Goal: Navigation & Orientation: Find specific page/section

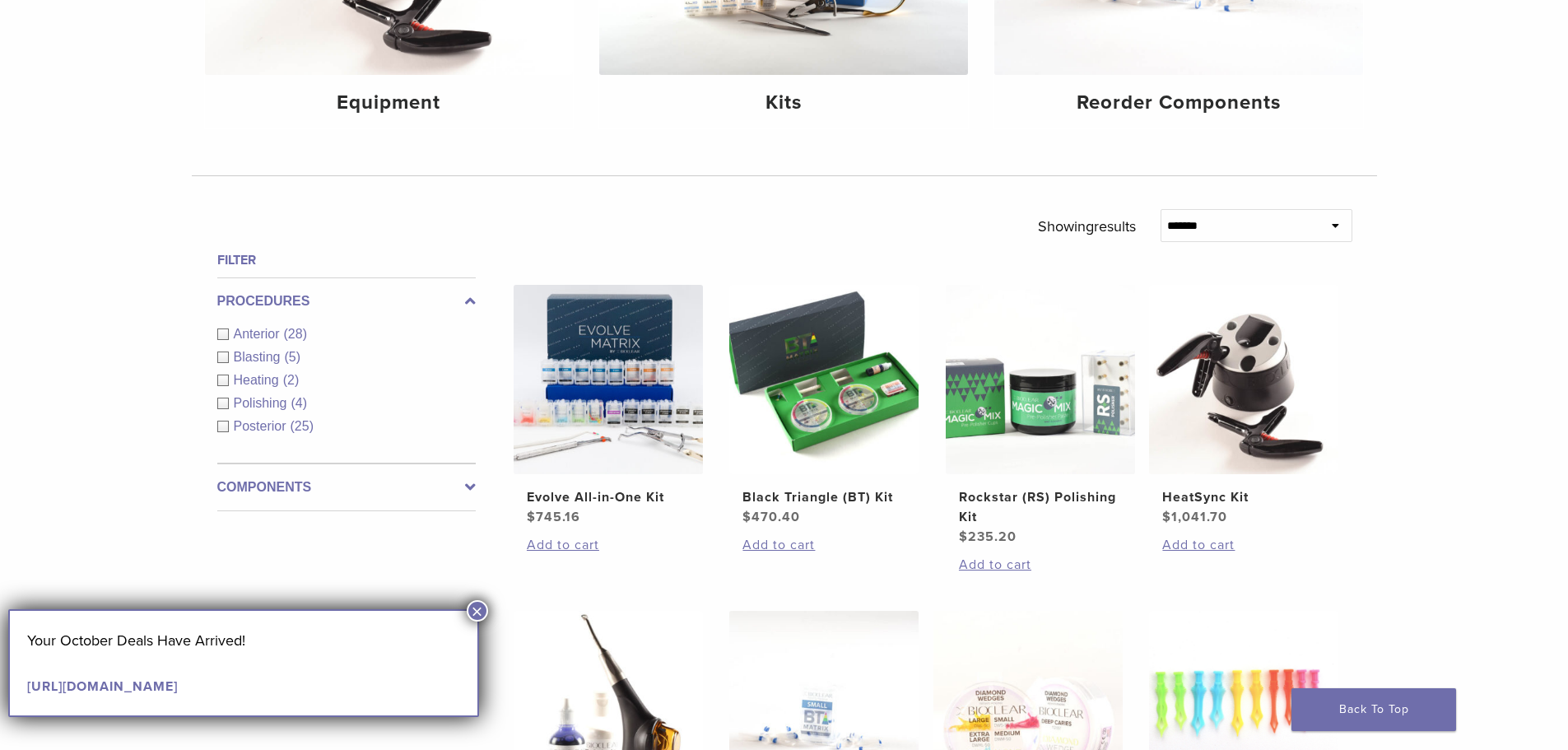
scroll to position [394, 0]
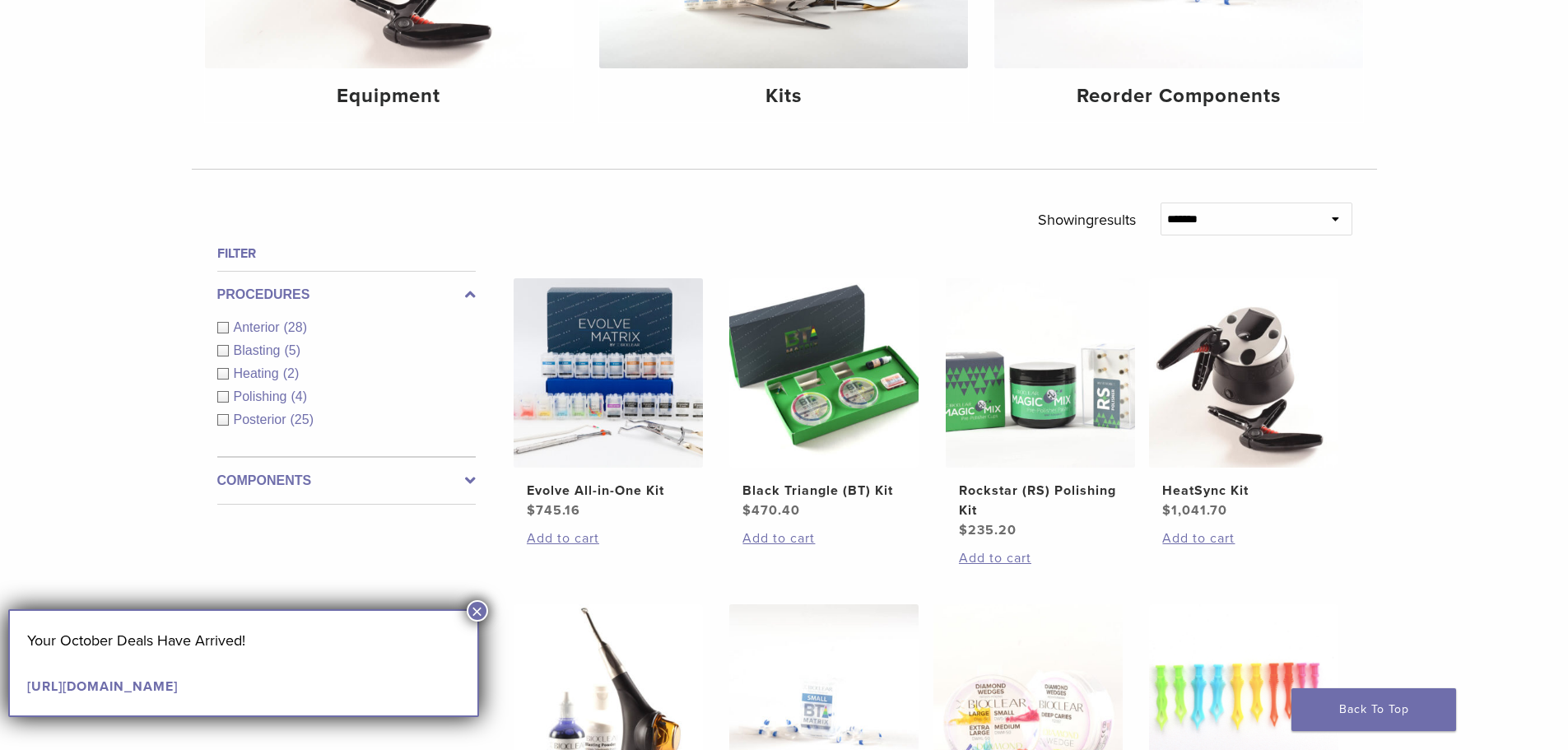
click at [223, 328] on div "Anterior (28)" at bounding box center [346, 327] width 259 height 19
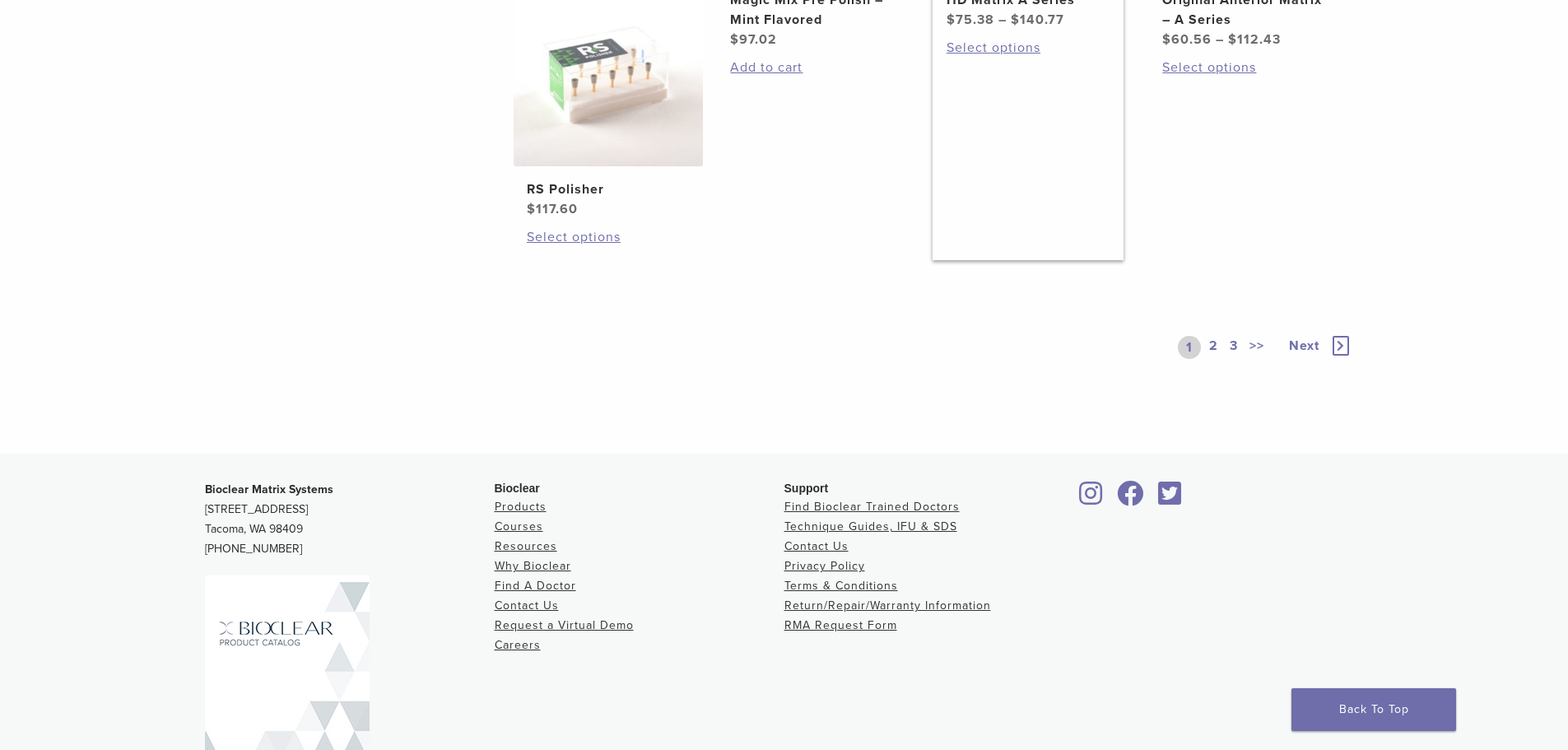
scroll to position [1382, 0]
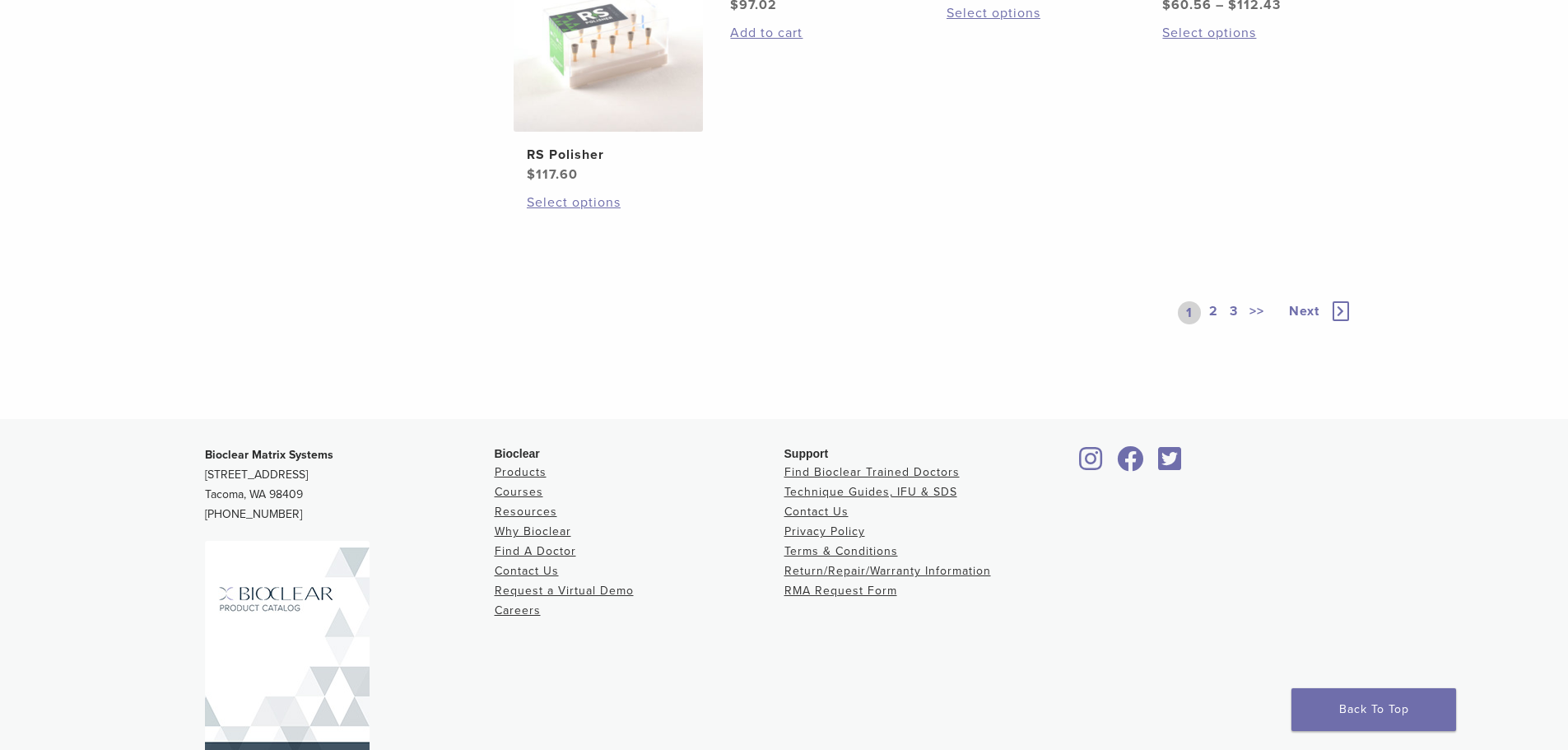
click at [1208, 324] on link "2" at bounding box center [1213, 312] width 16 height 23
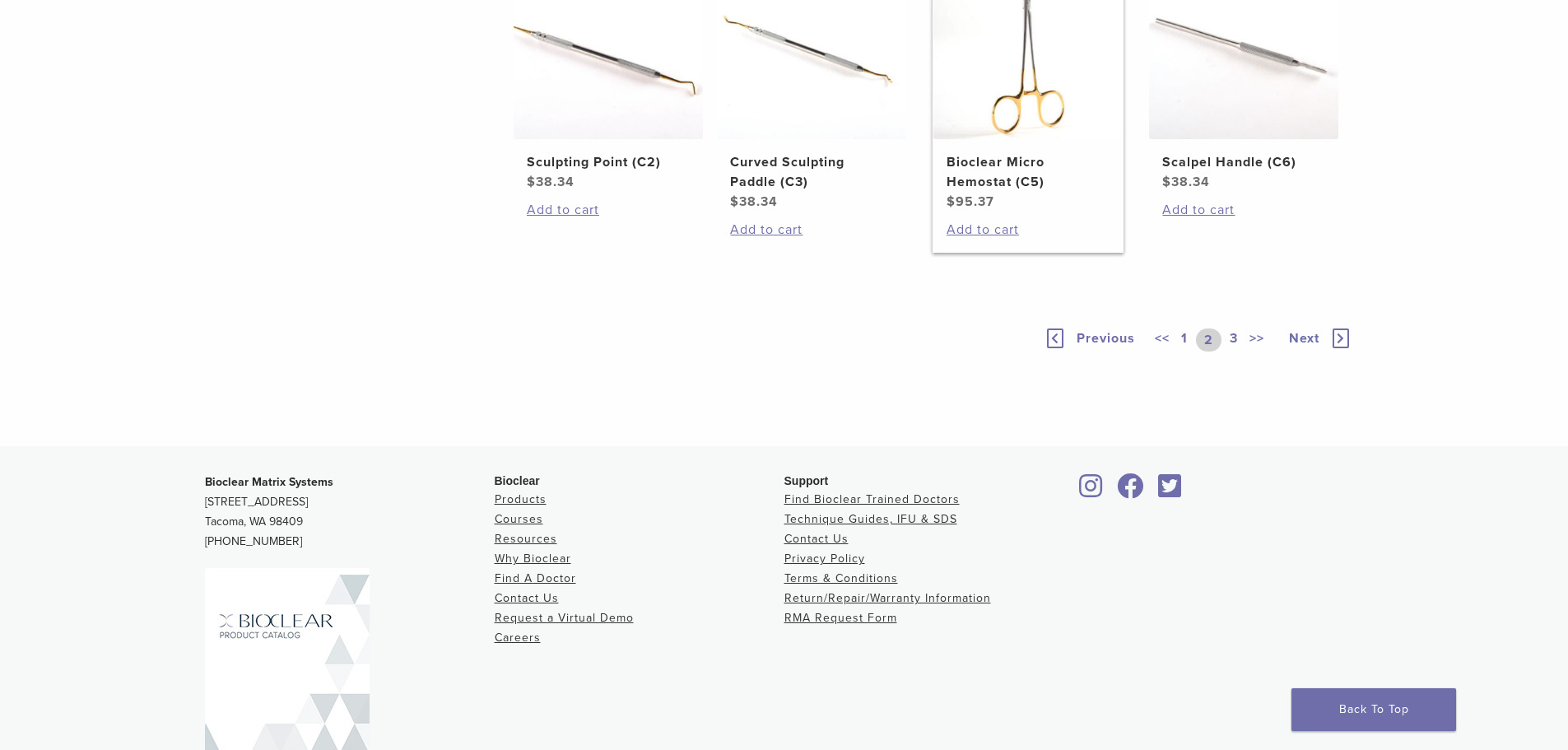
scroll to position [1218, 0]
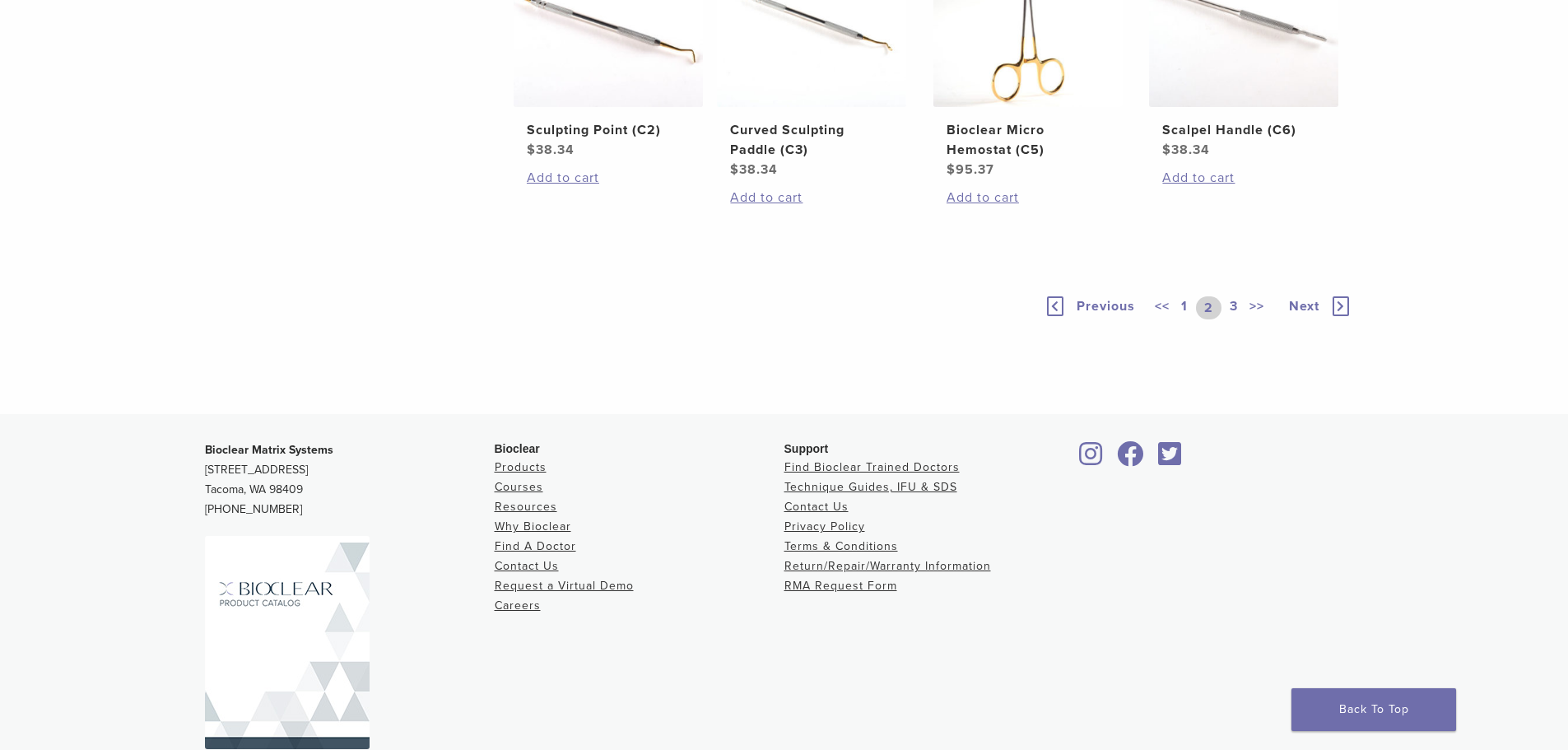
click at [1231, 320] on link "3" at bounding box center [1233, 308] width 15 height 23
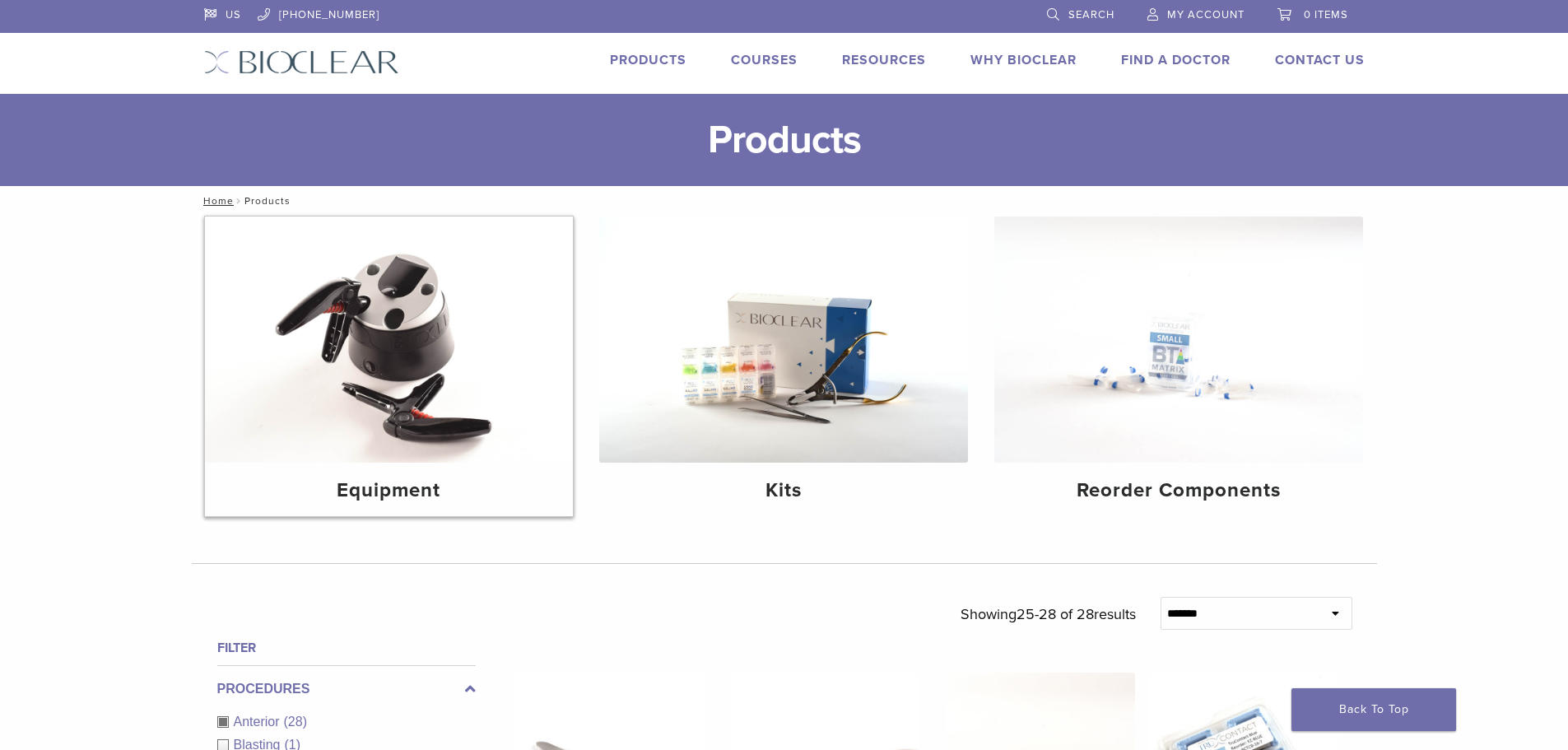
click at [382, 337] on img at bounding box center [389, 340] width 369 height 247
